Goal: Ask a question: Seek information or help from site administrators or community

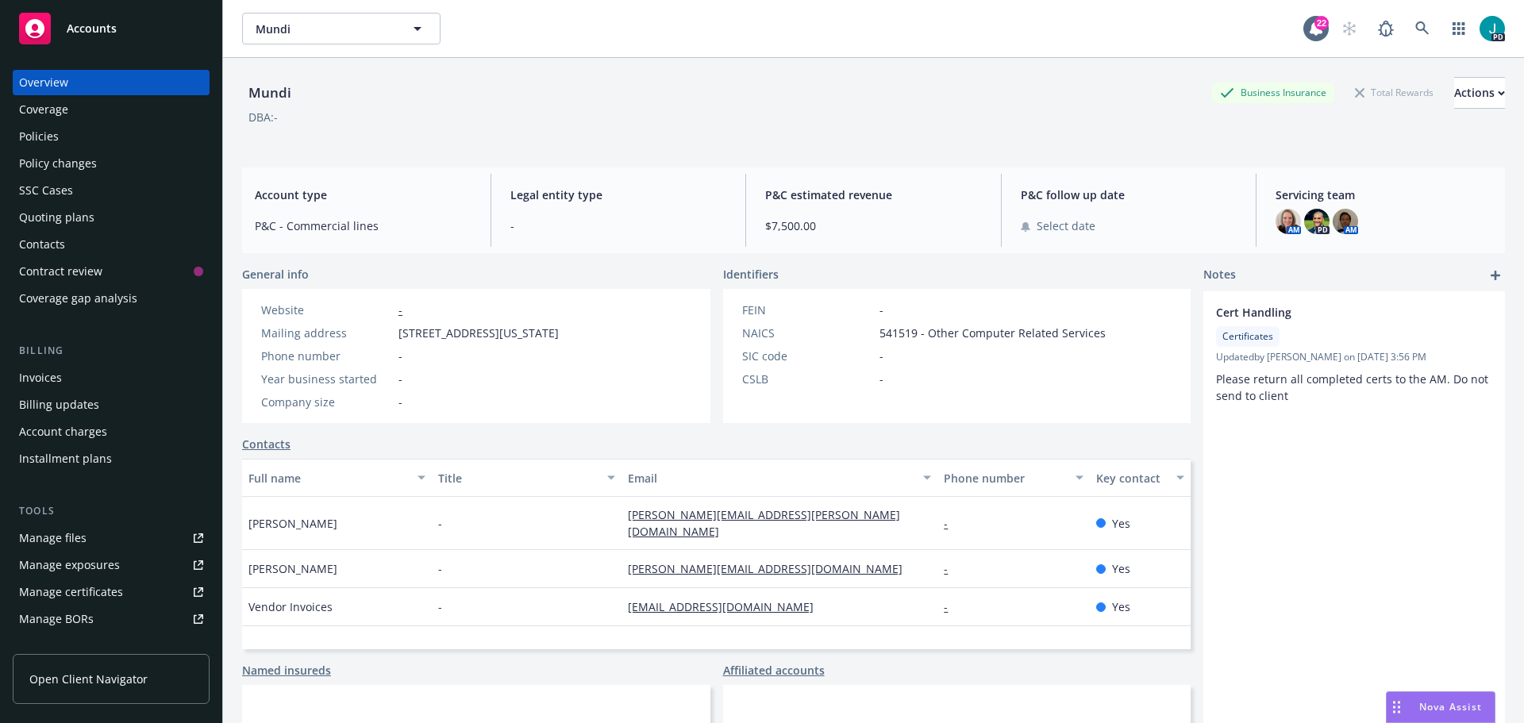
click at [1429, 689] on div "Cert Handling Certificates Updated by [PERSON_NAME] on [DATE] 3:56 PM Please re…" at bounding box center [1355, 560] width 302 height 539
click at [1431, 711] on span "Nova Assist" at bounding box center [1451, 706] width 63 height 13
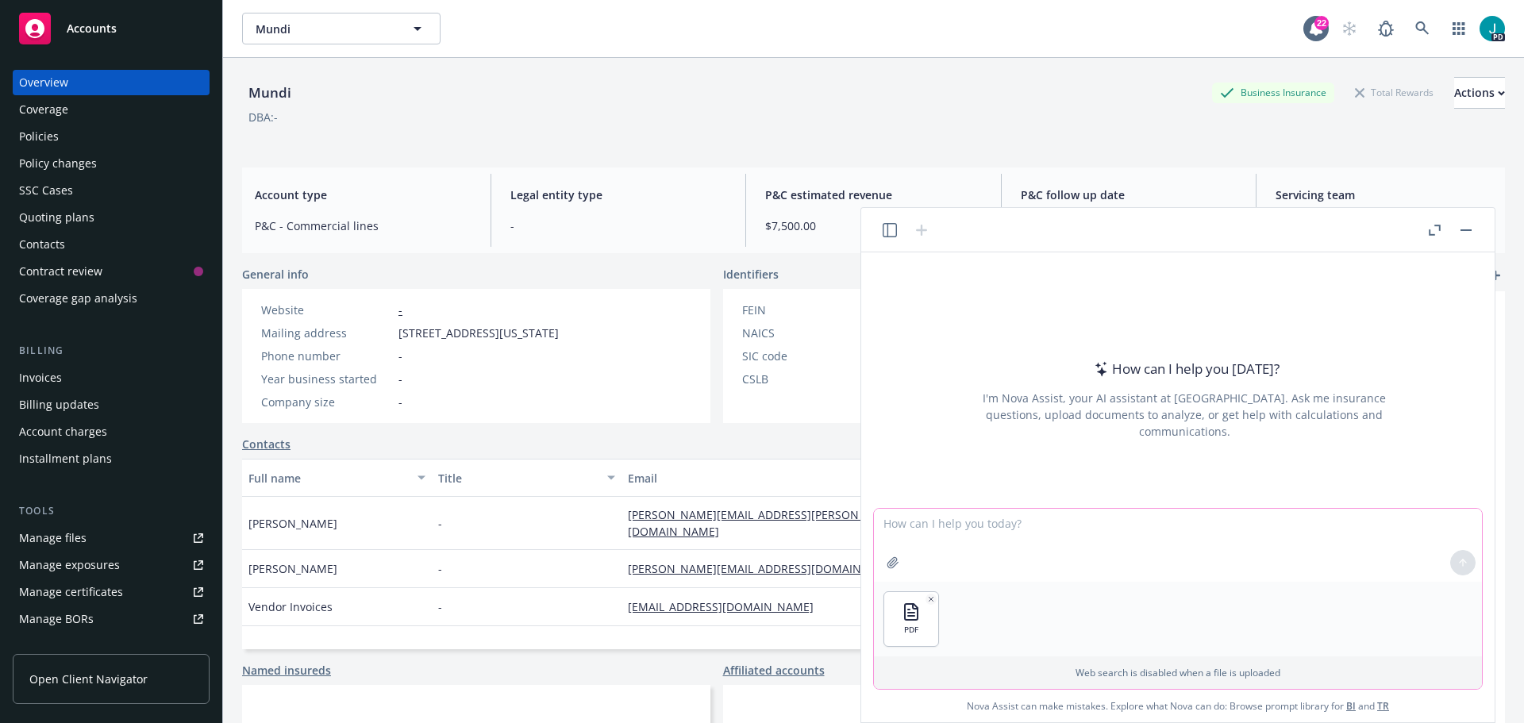
click at [1030, 529] on textarea at bounding box center [1178, 545] width 608 height 73
type textarea "Can you get the Premium amount plus the Limits for General liability, BPP, Umbr…"
